Goal: Task Accomplishment & Management: Use online tool/utility

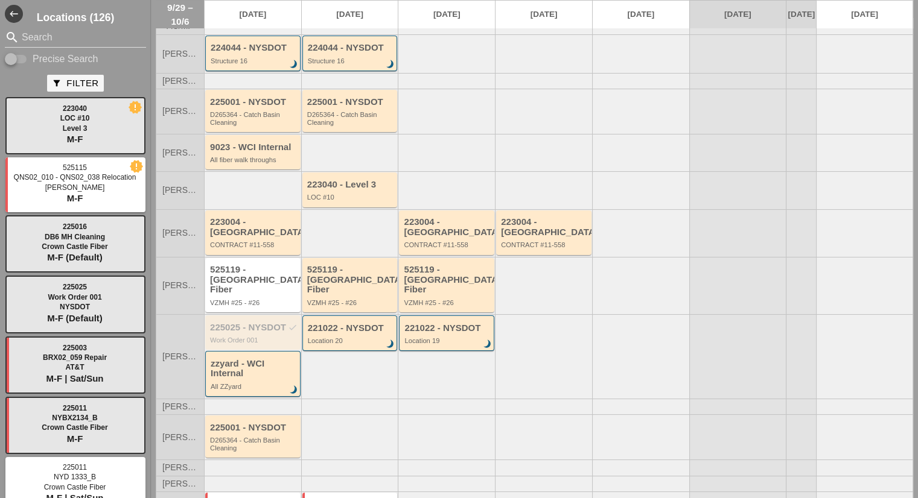
scroll to position [121, 0]
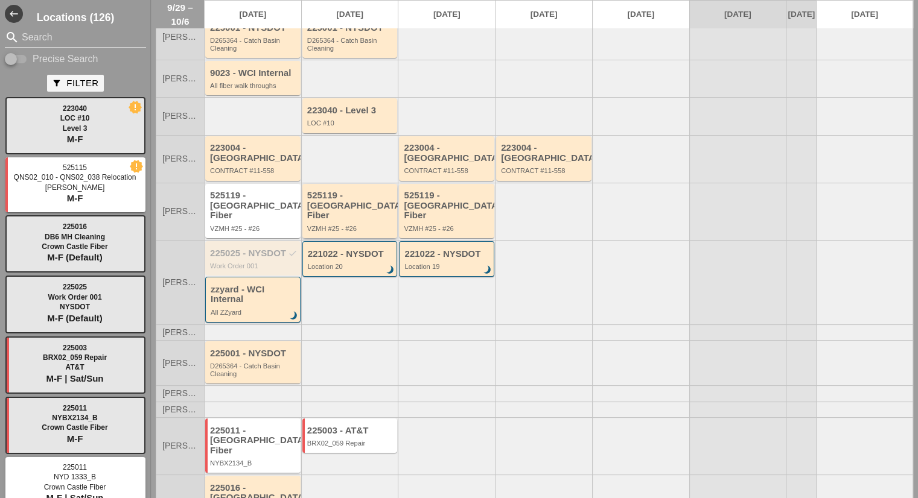
click at [346, 225] on div "VZMH #25 - #26" at bounding box center [350, 228] width 87 height 7
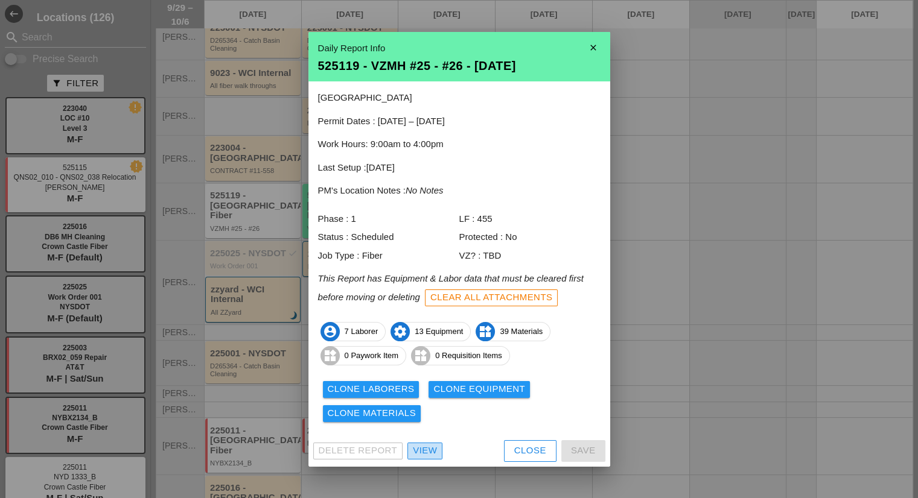
click at [427, 447] on div "View" at bounding box center [425, 451] width 24 height 14
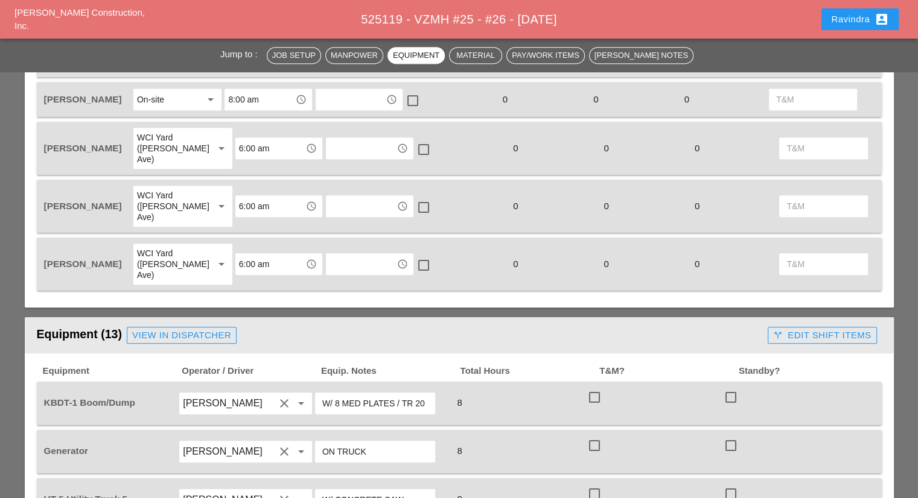
scroll to position [566, 0]
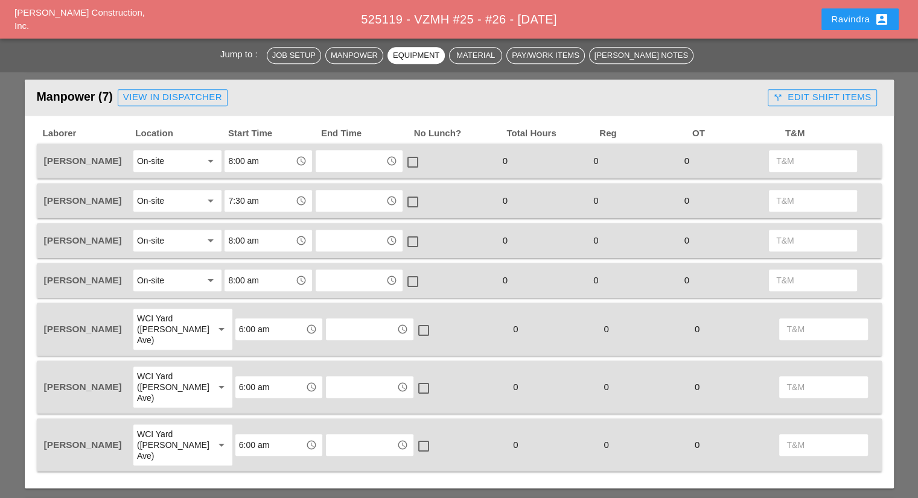
click at [852, 27] on button "Ravindra account_box" at bounding box center [859, 19] width 77 height 22
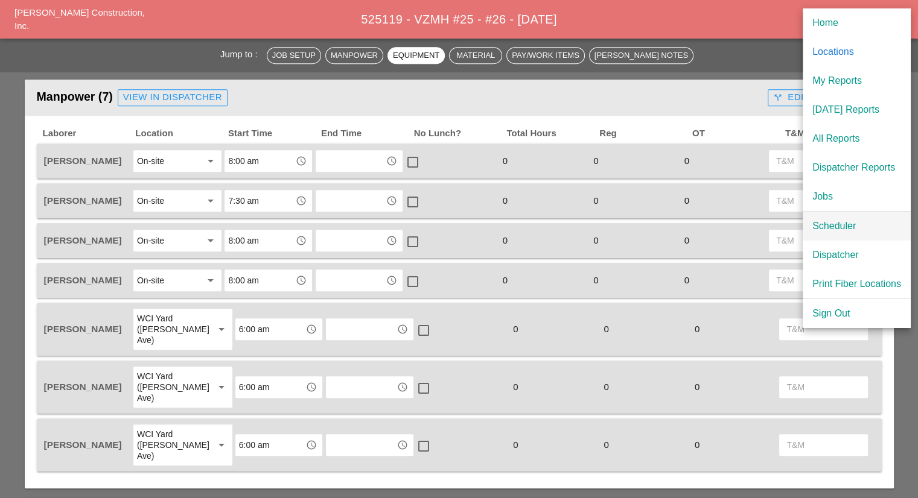
click at [823, 223] on div "Scheduler" at bounding box center [856, 226] width 89 height 14
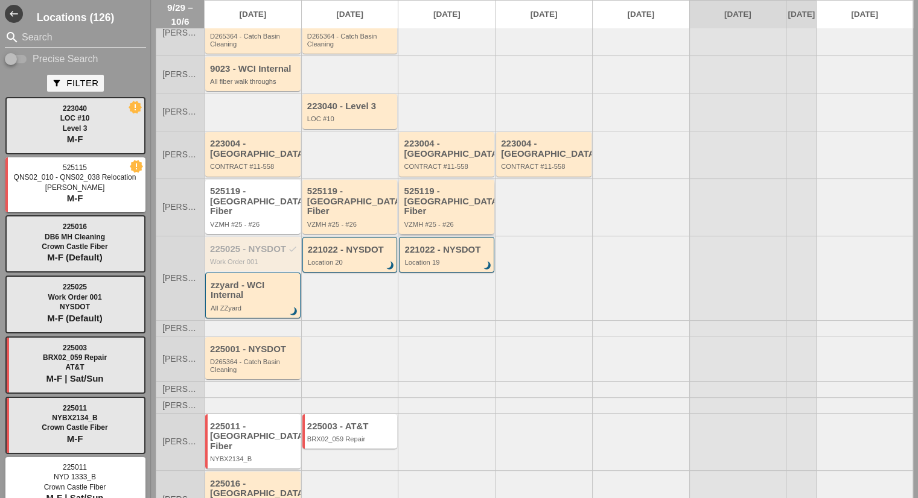
scroll to position [137, 0]
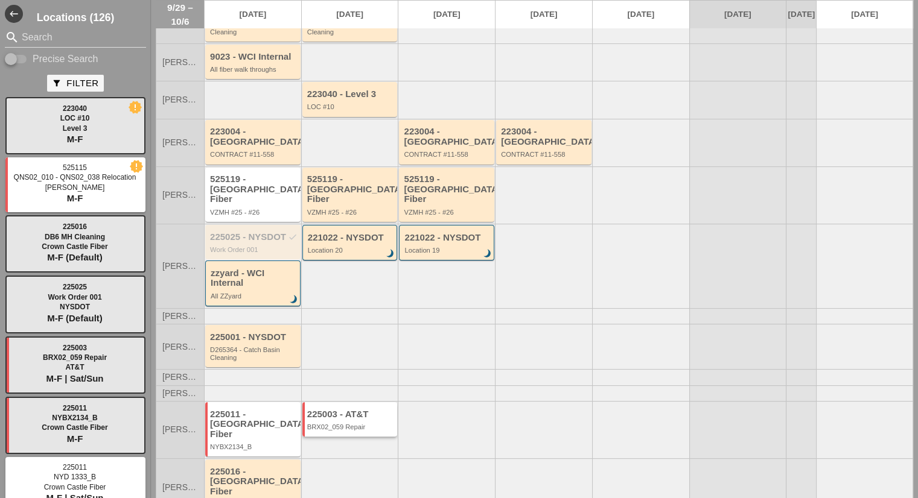
click at [367, 410] on div "225003 - AT&T" at bounding box center [350, 415] width 87 height 10
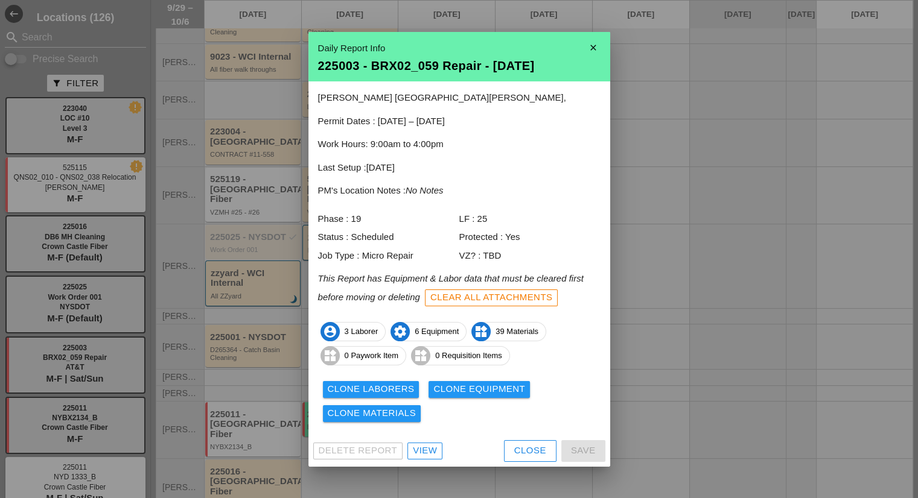
click at [428, 452] on div "View" at bounding box center [425, 451] width 24 height 14
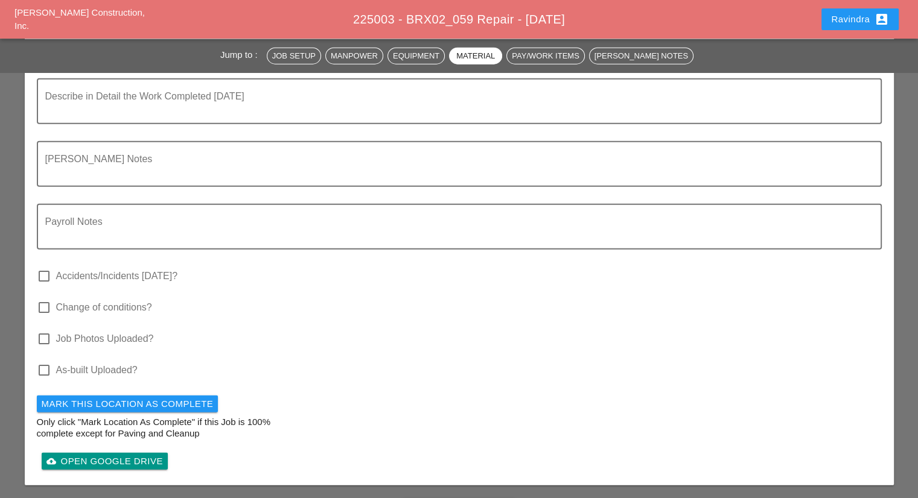
scroll to position [3427, 0]
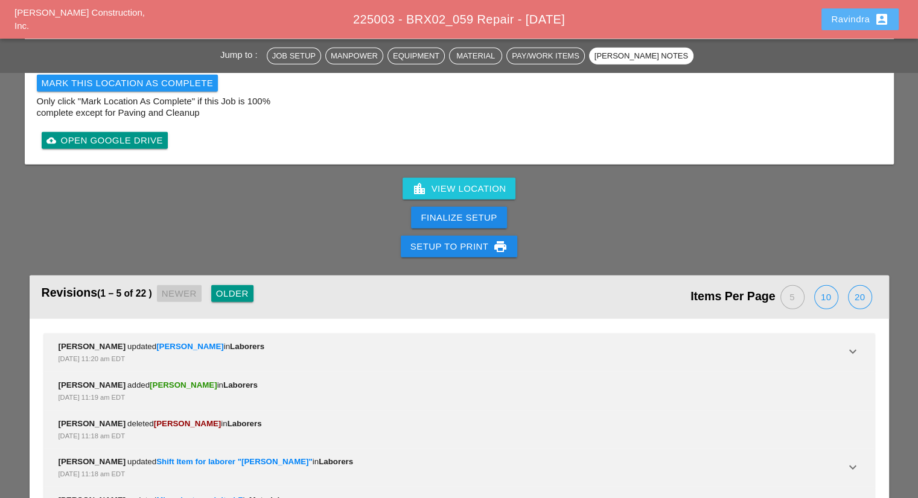
click at [863, 17] on div "Ravindra account_box" at bounding box center [860, 19] width 58 height 14
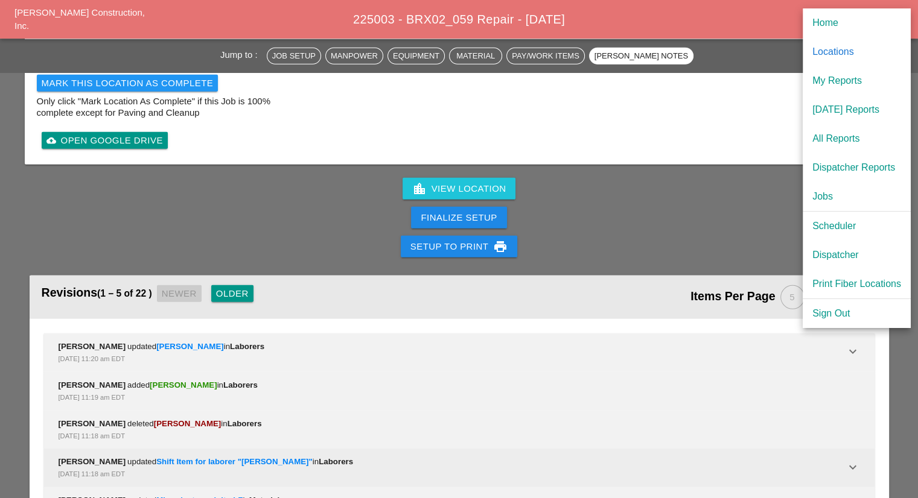
click at [327, 468] on div "Sep 29, 2025, 11:18 am EDT" at bounding box center [452, 474] width 787 height 12
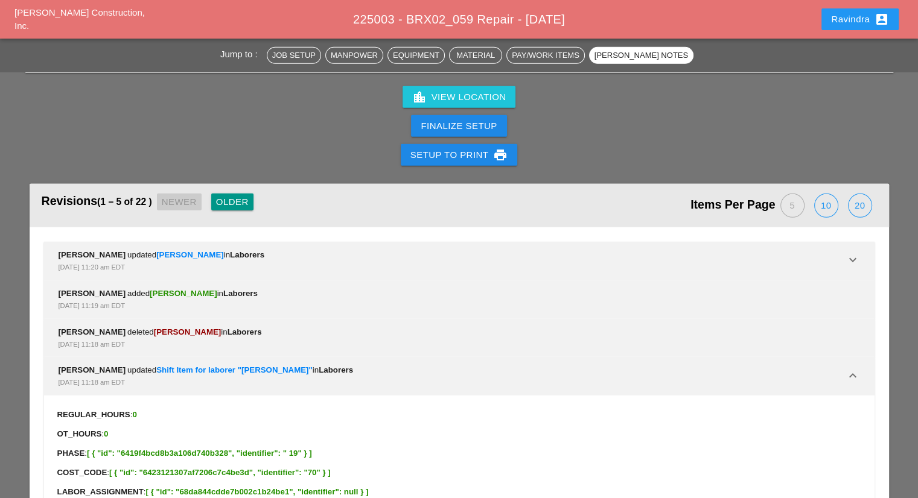
scroll to position [3547, 0]
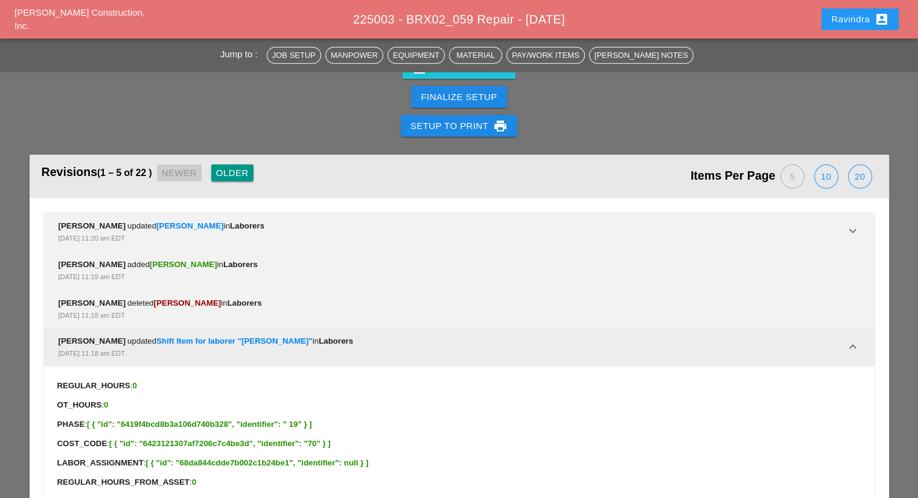
click at [347, 335] on div "Ravindra Pooran updated Shift Item for laborer "Denis Etnel" in Laborers Sep 29…" at bounding box center [452, 347] width 787 height 24
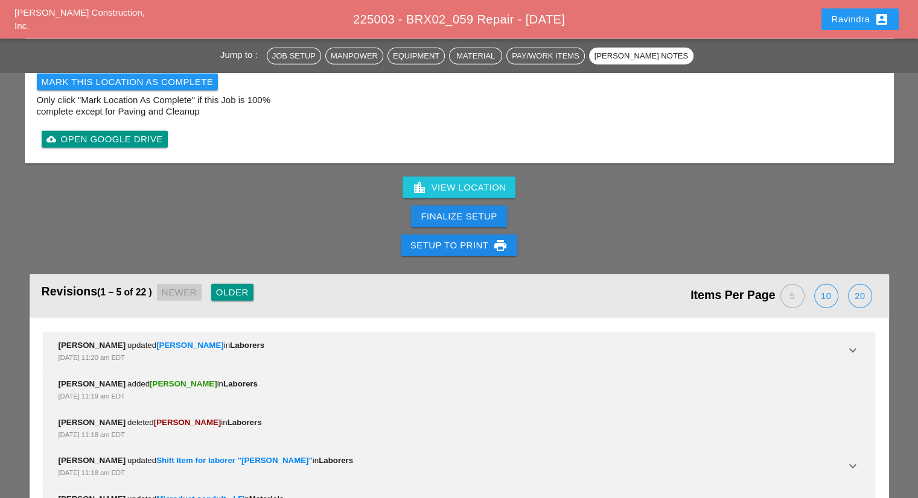
scroll to position [3427, 0]
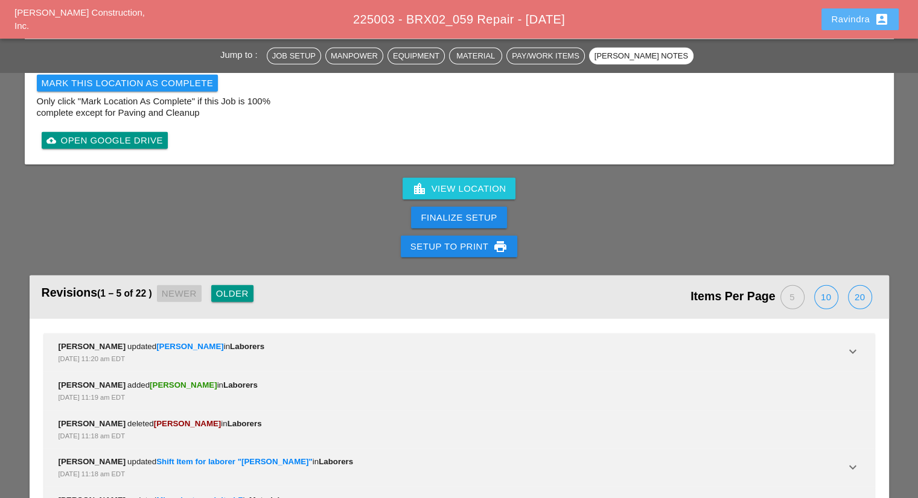
click at [862, 25] on div "Ravindra account_box" at bounding box center [860, 19] width 58 height 14
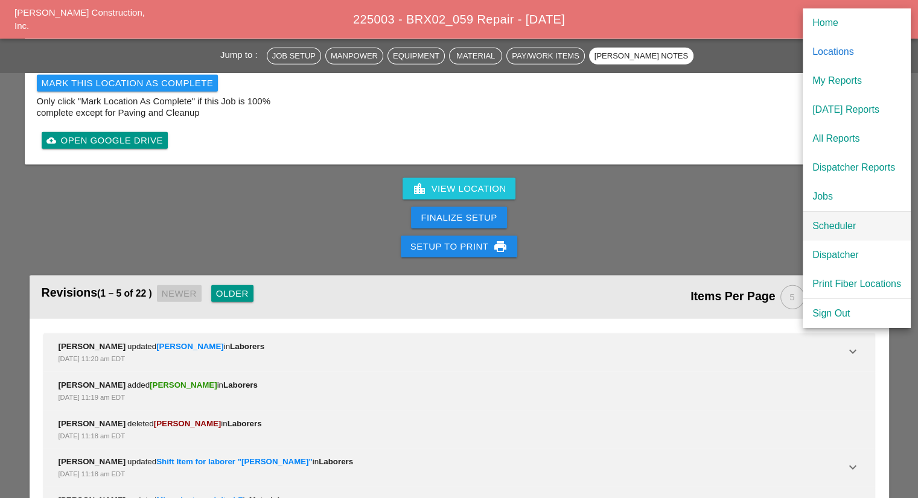
click at [852, 224] on div "Scheduler" at bounding box center [856, 226] width 89 height 14
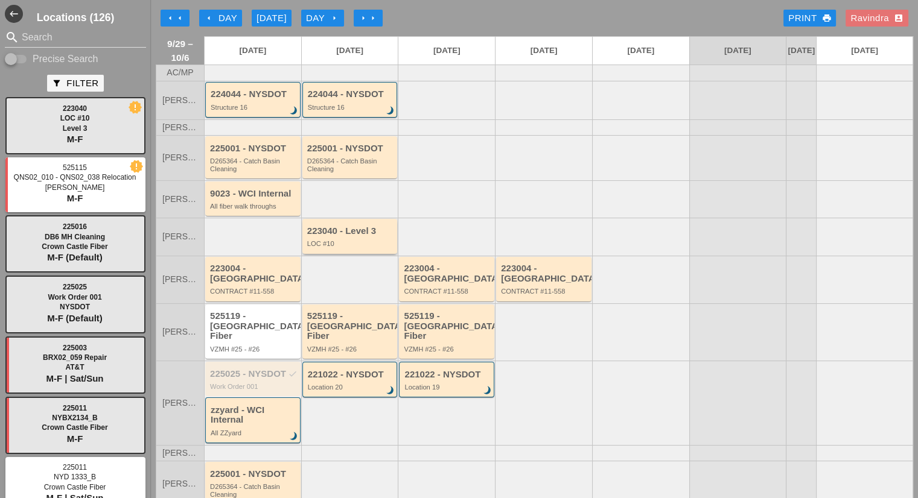
click at [362, 234] on div "223040 - Level 3" at bounding box center [350, 231] width 87 height 10
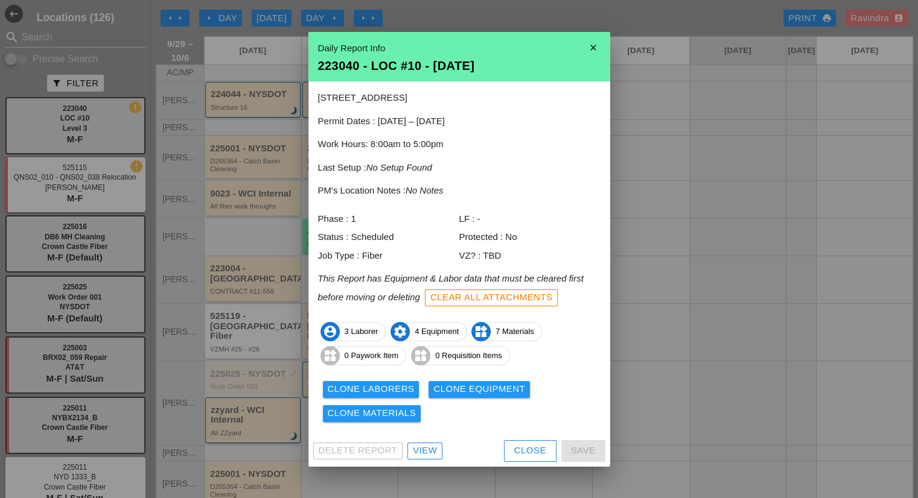
click at [413, 447] on div "View" at bounding box center [425, 451] width 24 height 14
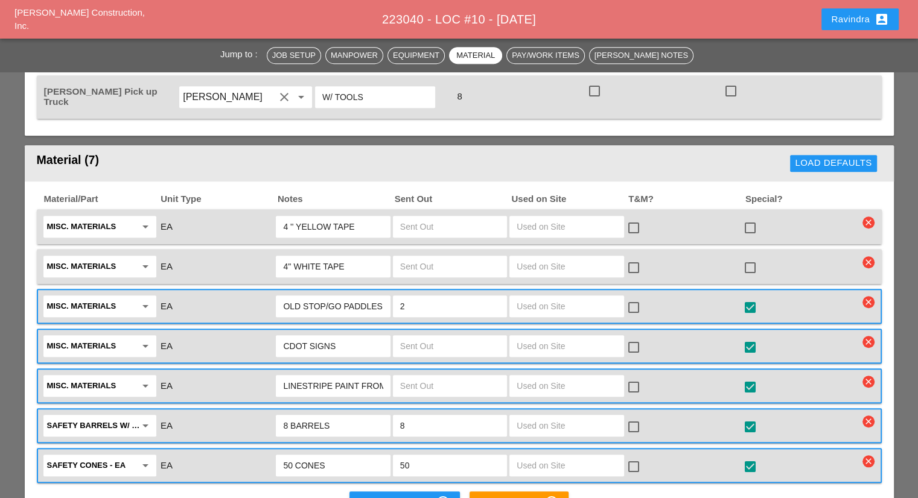
scroll to position [965, 0]
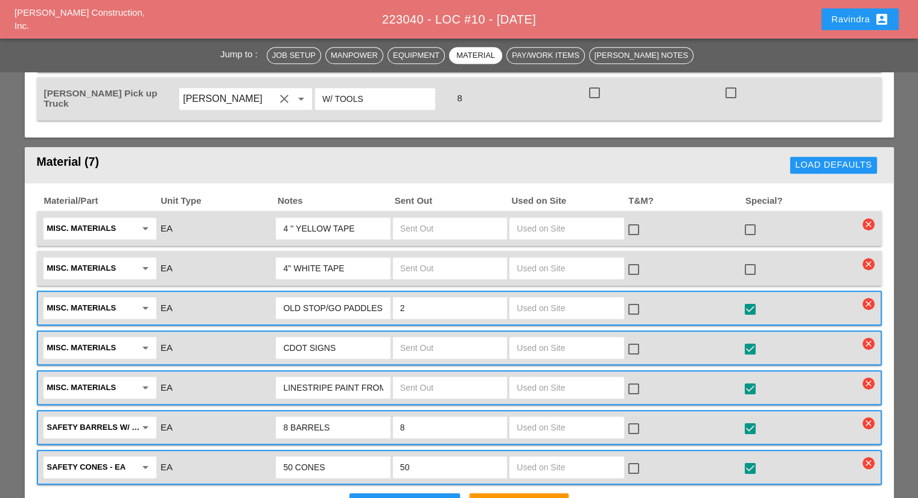
click at [417, 497] on div "New Material control_point" at bounding box center [404, 504] width 90 height 14
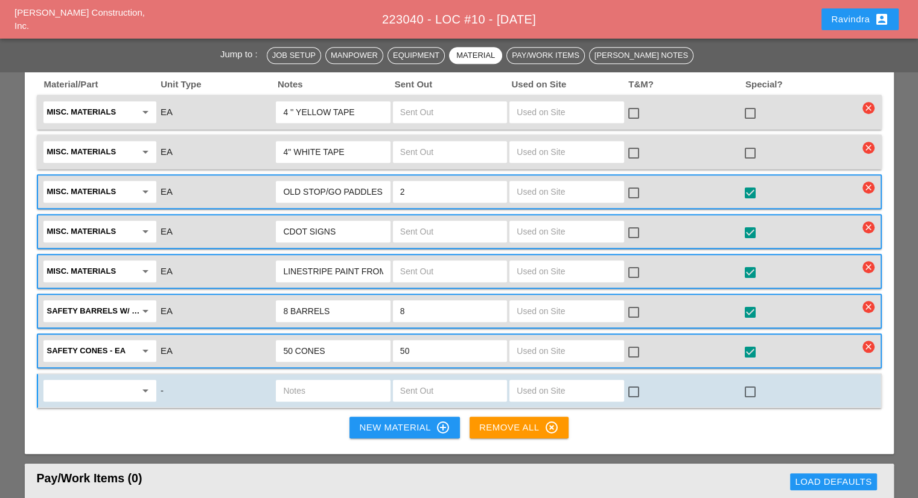
scroll to position [1086, 0]
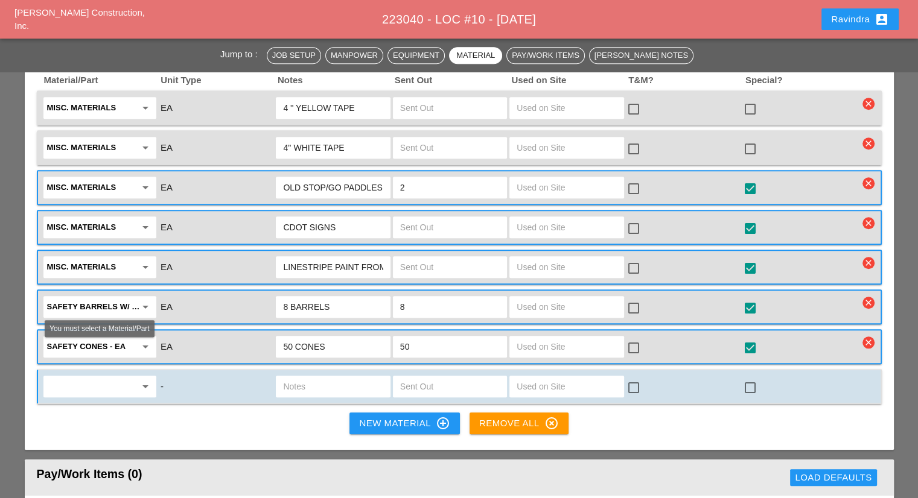
click at [121, 377] on input "text" at bounding box center [91, 386] width 89 height 19
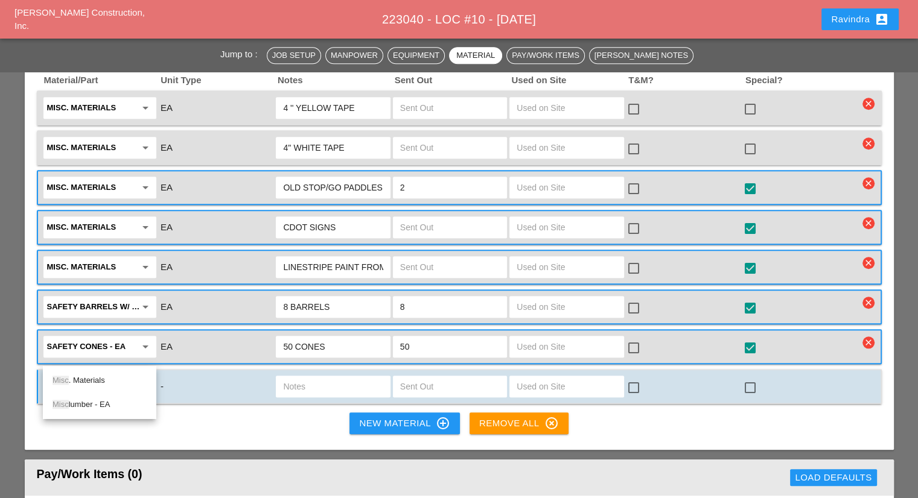
click at [98, 379] on div "Misc . Materials" at bounding box center [99, 380] width 94 height 14
type input "Misc. Materials"
click at [320, 377] on input "text" at bounding box center [333, 386] width 100 height 19
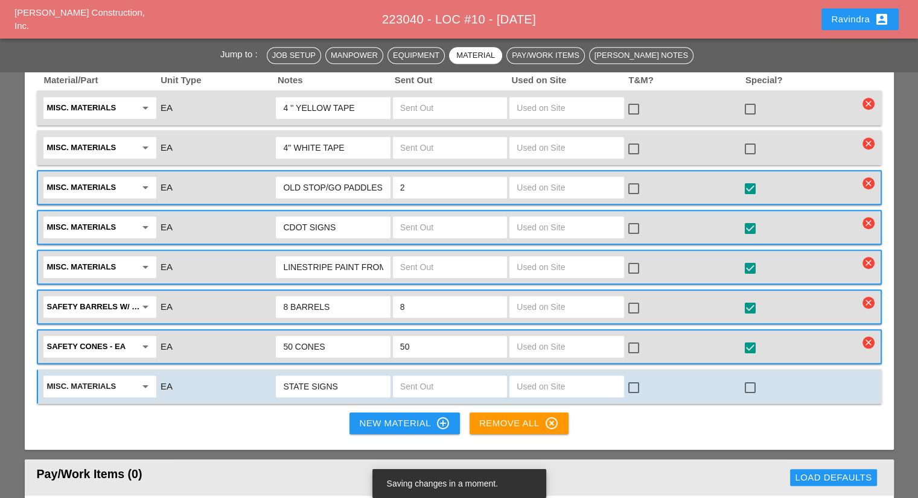
type input "STATE SIGNS"
click at [442, 377] on input "text" at bounding box center [450, 386] width 100 height 19
type input "10"
click at [741, 378] on div at bounding box center [750, 388] width 21 height 21
checkbox input "true"
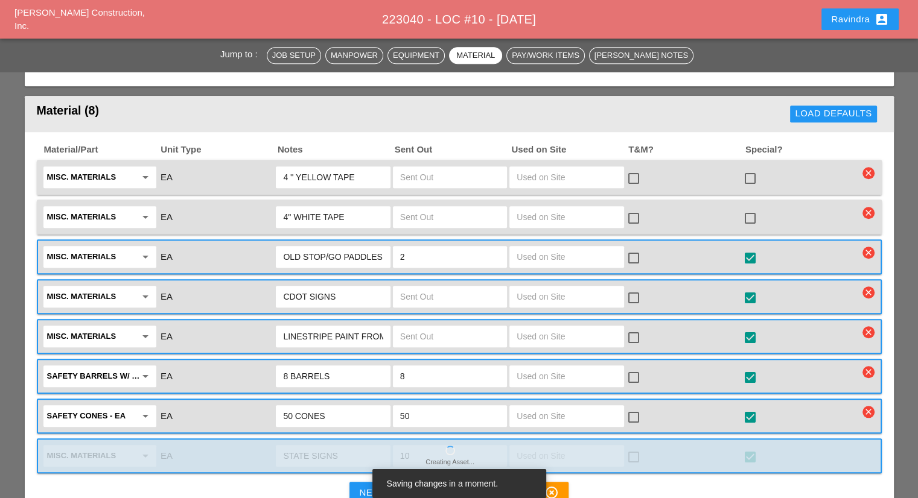
scroll to position [1146, 0]
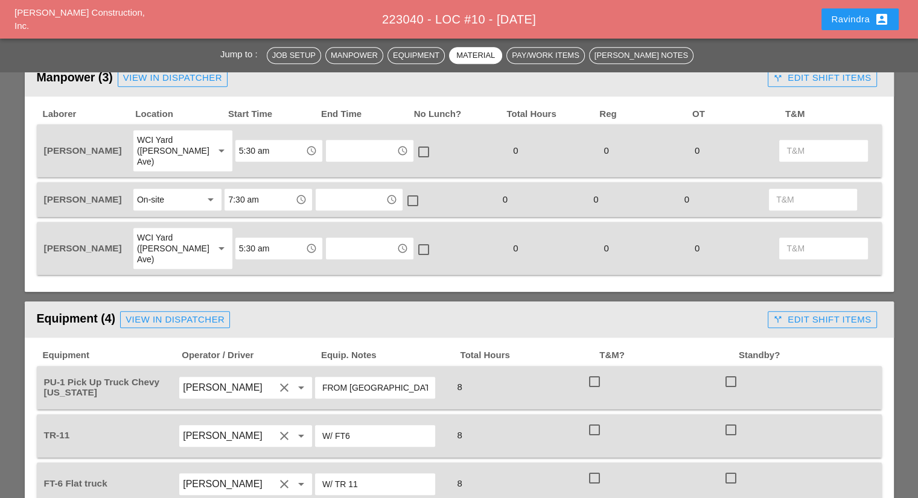
scroll to position [483, 0]
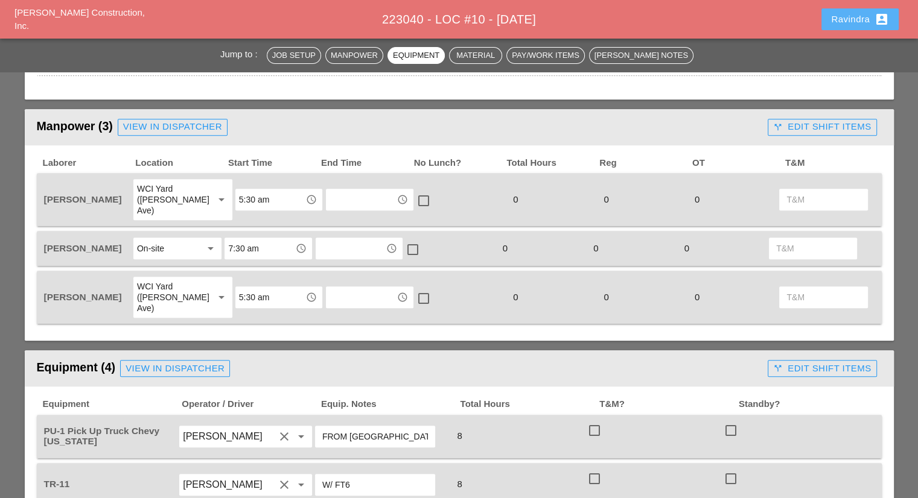
click at [846, 16] on div "Ravindra account_box" at bounding box center [860, 19] width 58 height 14
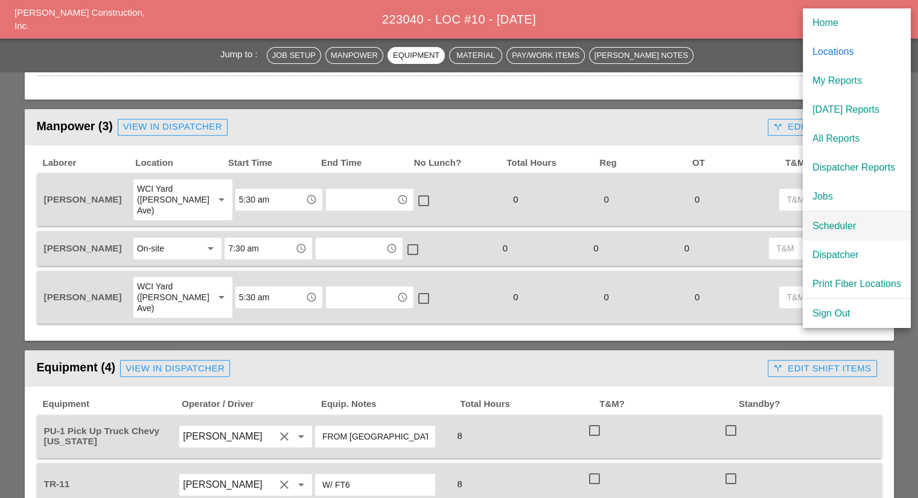
click at [857, 226] on div "Scheduler" at bounding box center [856, 226] width 89 height 14
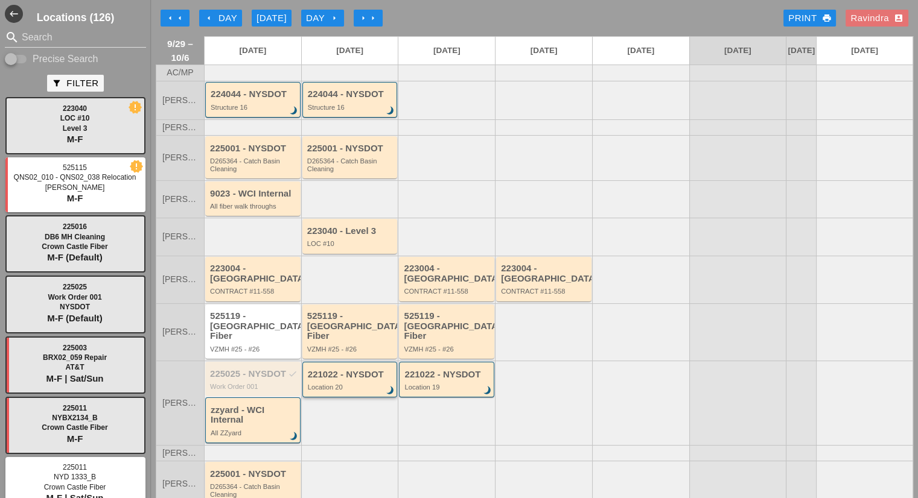
click at [347, 370] on div "221022 - NYSDOT Location 20 brightness_3" at bounding box center [351, 381] width 86 height 22
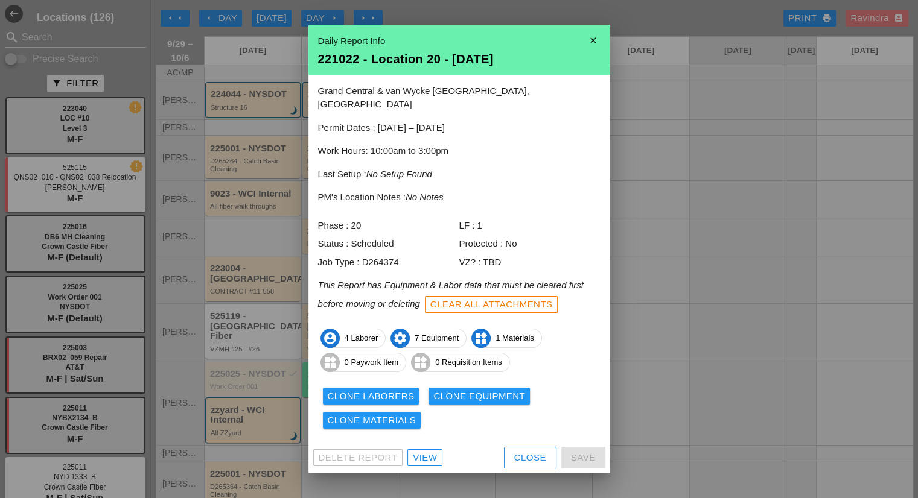
click at [526, 455] on div "Close" at bounding box center [530, 458] width 32 height 14
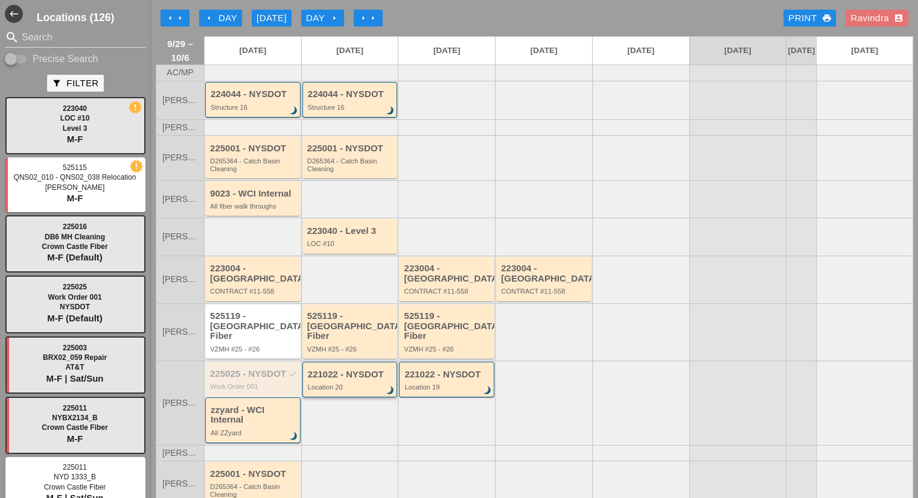
click at [364, 379] on div "221022 - NYSDOT Location 20 brightness_3" at bounding box center [349, 380] width 95 height 36
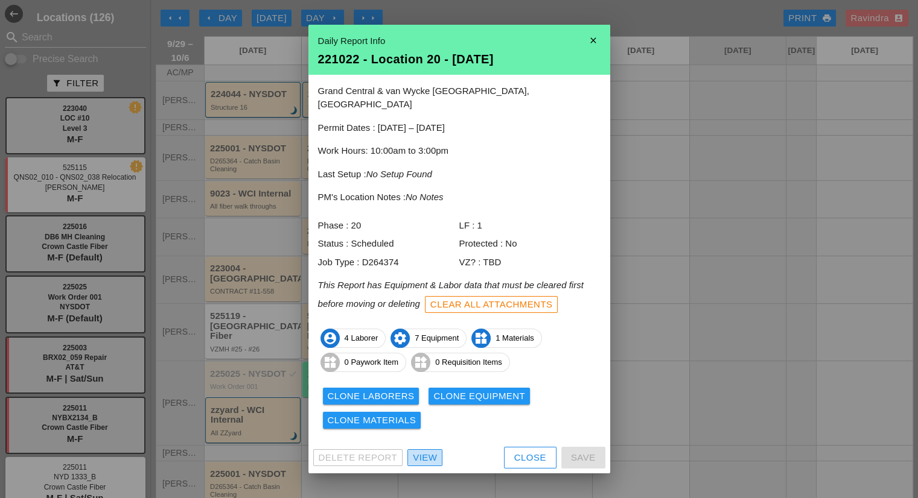
click at [419, 451] on div "View" at bounding box center [425, 458] width 24 height 14
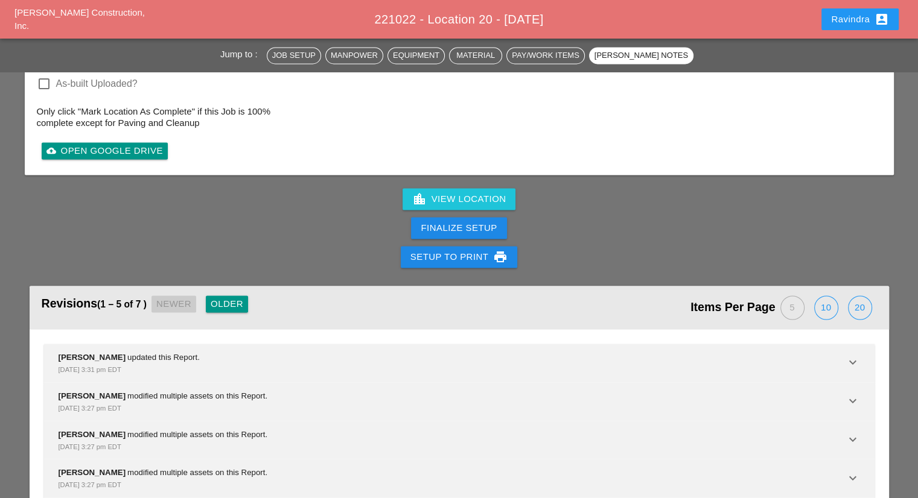
scroll to position [1975, 0]
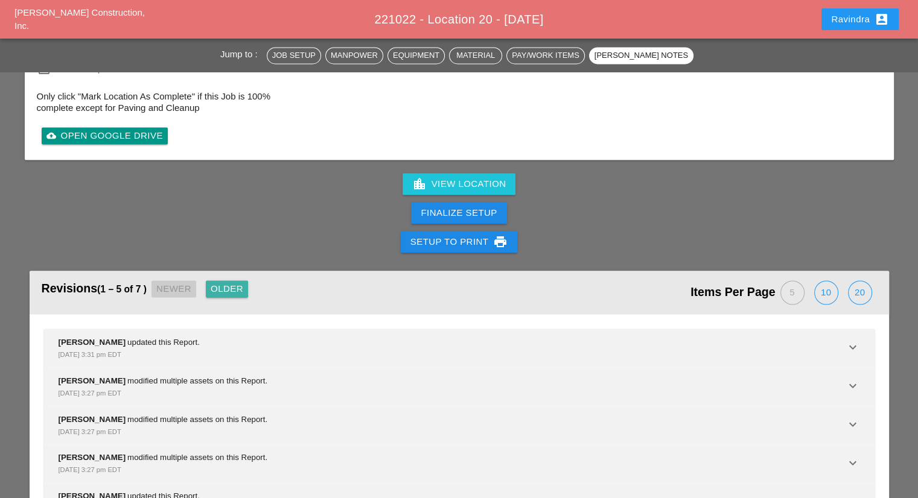
click at [223, 282] on div "Older" at bounding box center [227, 289] width 33 height 14
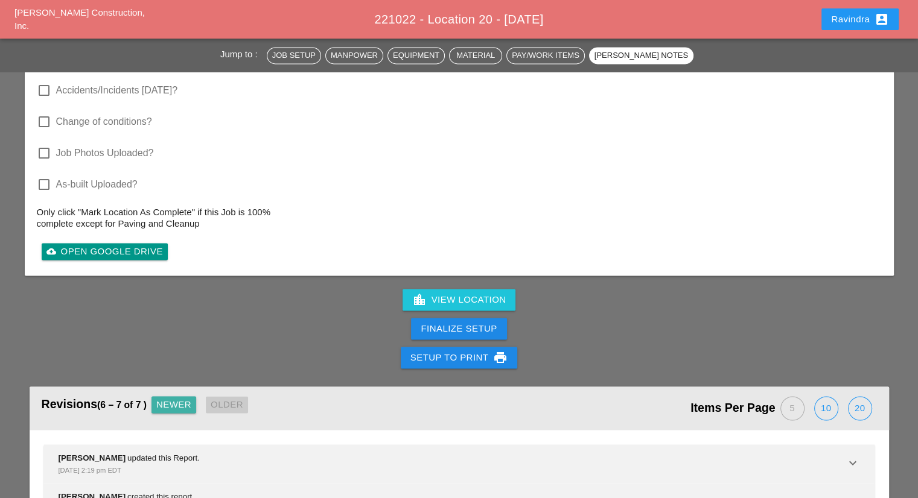
click at [186, 398] on div "Newer" at bounding box center [173, 405] width 35 height 14
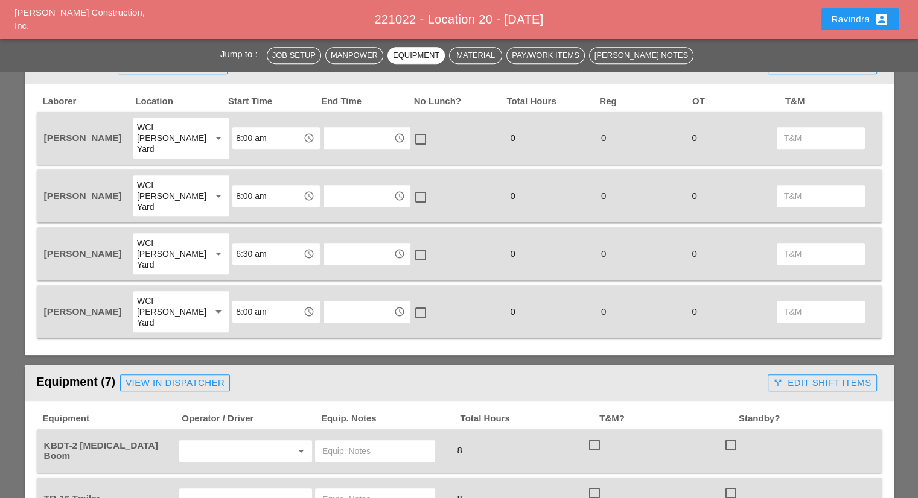
scroll to position [472, 0]
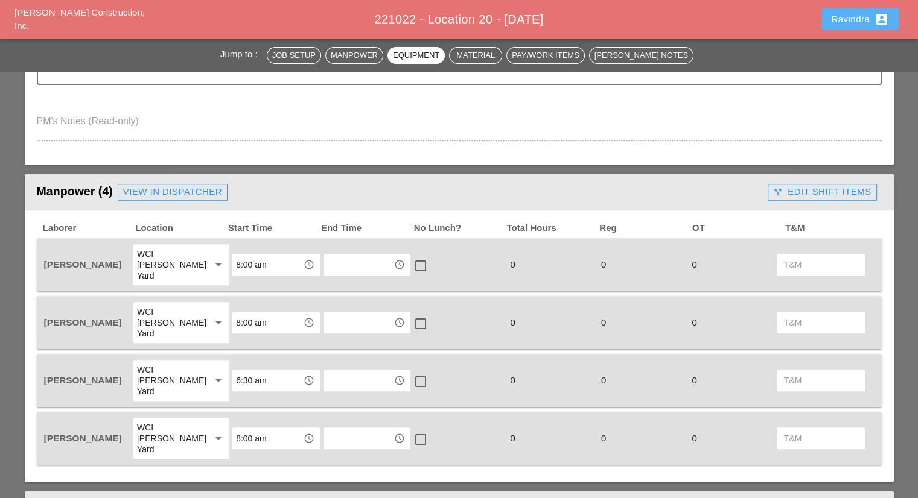
click at [836, 24] on div "Ravindra account_box" at bounding box center [860, 19] width 58 height 14
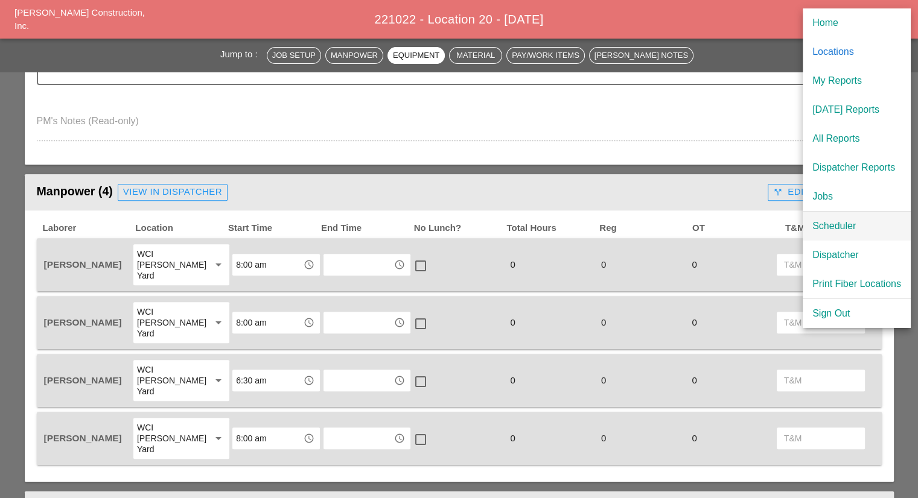
click at [854, 234] on link "Scheduler" at bounding box center [856, 226] width 108 height 29
